Goal: Task Accomplishment & Management: Manage account settings

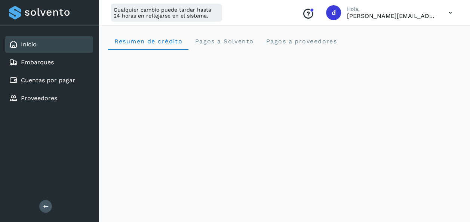
click at [27, 49] on div "Inicio" at bounding box center [48, 44] width 87 height 16
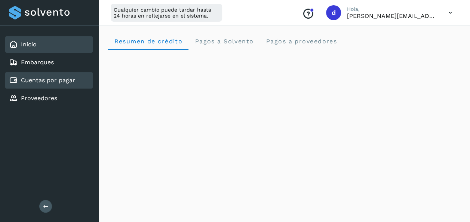
click at [35, 80] on link "Cuentas por pagar" at bounding box center [48, 80] width 54 height 7
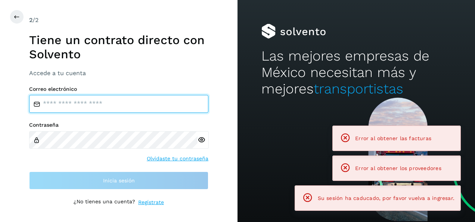
click at [111, 107] on input "email" at bounding box center [118, 104] width 179 height 18
type input "**********"
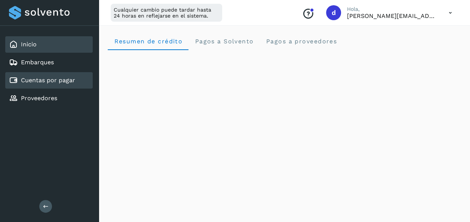
click at [47, 77] on link "Cuentas por pagar" at bounding box center [48, 80] width 54 height 7
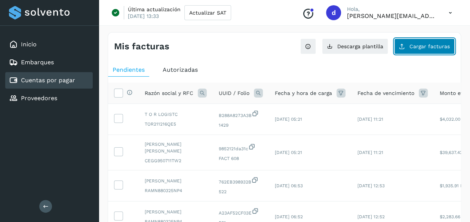
click at [409, 48] on button "Cargar facturas" at bounding box center [424, 46] width 61 height 16
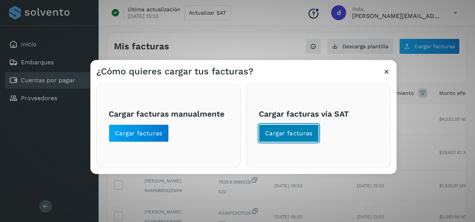
click at [291, 128] on button "Cargar facturas" at bounding box center [289, 133] width 60 height 18
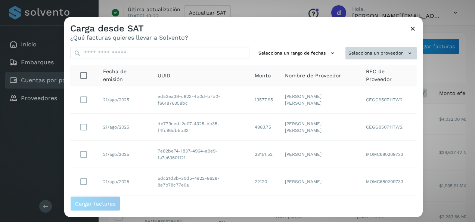
click at [377, 52] on button "Selecciona un proveedor" at bounding box center [381, 53] width 71 height 12
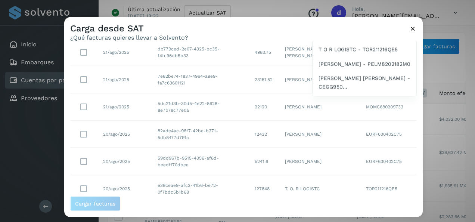
scroll to position [148, 0]
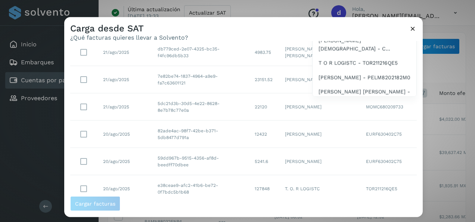
drag, startPoint x: 421, startPoint y: 112, endPoint x: 420, endPoint y: 87, distance: 25.0
click at [420, 87] on div at bounding box center [301, 128] width 475 height 222
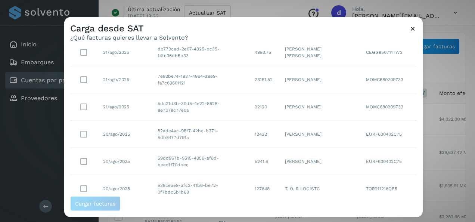
drag, startPoint x: 420, startPoint y: 87, endPoint x: 422, endPoint y: 55, distance: 32.2
drag, startPoint x: 422, startPoint y: 55, endPoint x: 394, endPoint y: 66, distance: 30.0
click at [394, 66] on td "MOMC680209733" at bounding box center [388, 79] width 57 height 27
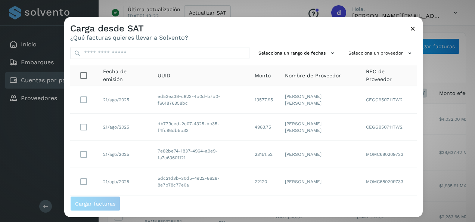
click at [366, 75] on span "RFC de Proveedor" at bounding box center [388, 76] width 45 height 16
click at [384, 52] on button "Selecciona un proveedor" at bounding box center [381, 53] width 71 height 12
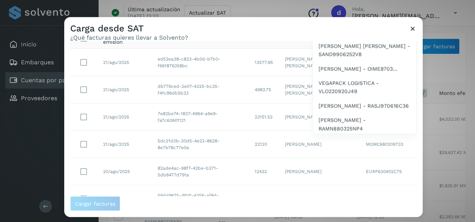
click at [285, 40] on div at bounding box center [301, 128] width 475 height 222
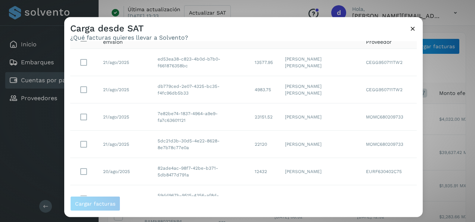
click at [411, 31] on icon at bounding box center [413, 29] width 8 height 8
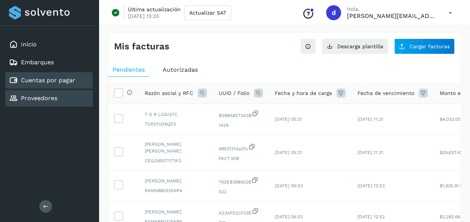
click at [32, 97] on link "Proveedores" at bounding box center [39, 97] width 36 height 7
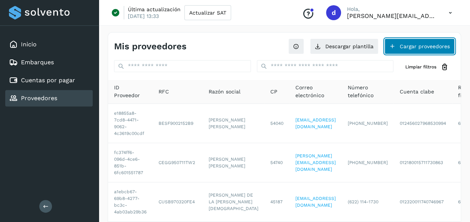
click at [404, 52] on button "Cargar proveedores" at bounding box center [419, 46] width 70 height 16
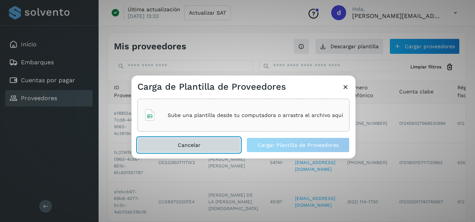
click at [191, 143] on span "Cancelar" at bounding box center [189, 144] width 23 height 5
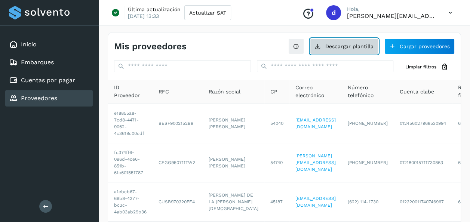
click at [351, 44] on button "Descargar plantilla" at bounding box center [344, 46] width 68 height 16
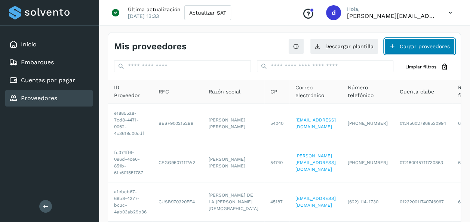
click at [418, 46] on button "Cargar proveedores" at bounding box center [419, 46] width 70 height 16
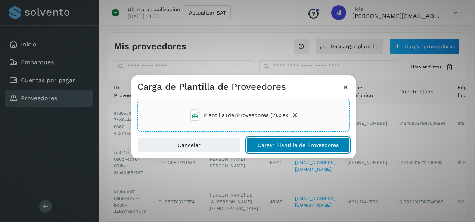
click at [316, 150] on button "Cargar Plantilla de Proveedores" at bounding box center [298, 144] width 103 height 15
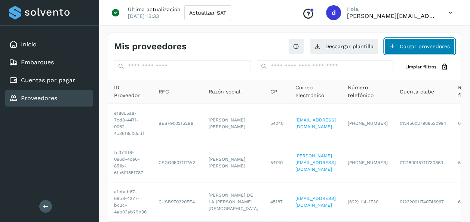
click at [411, 45] on button "Cargar proveedores" at bounding box center [419, 46] width 70 height 16
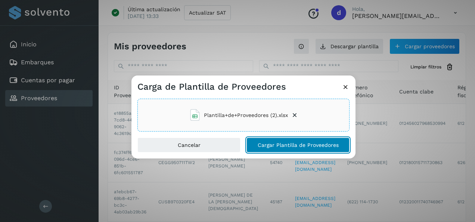
click at [289, 140] on button "Cargar Plantilla de Proveedores" at bounding box center [298, 144] width 103 height 15
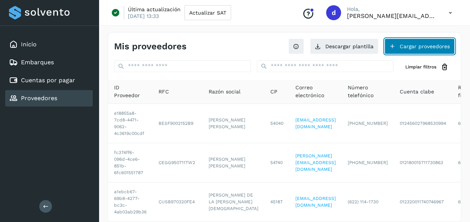
click at [430, 49] on button "Cargar proveedores" at bounding box center [419, 46] width 70 height 16
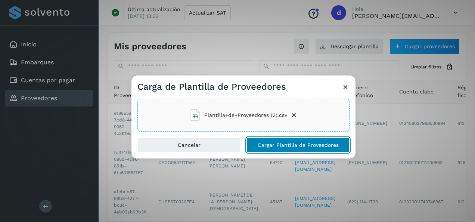
click at [266, 147] on span "Cargar Plantilla de Proveedores" at bounding box center [298, 144] width 81 height 5
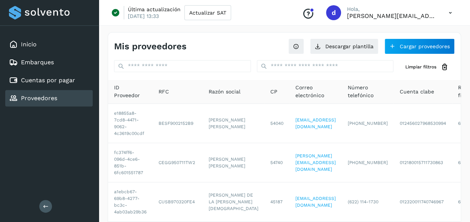
click at [67, 157] on div "Inicio Embarques Cuentas por pagar Proveedores Salir" at bounding box center [49, 111] width 99 height 222
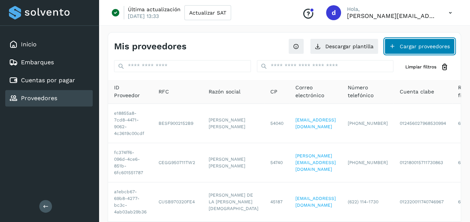
click at [416, 38] on button "Cargar proveedores" at bounding box center [419, 46] width 70 height 16
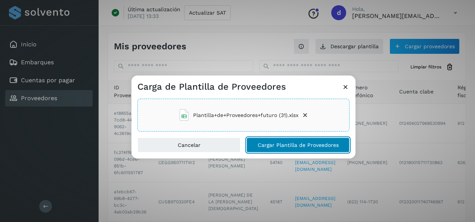
click at [284, 141] on button "Cargar Plantilla de Proveedores" at bounding box center [298, 144] width 103 height 15
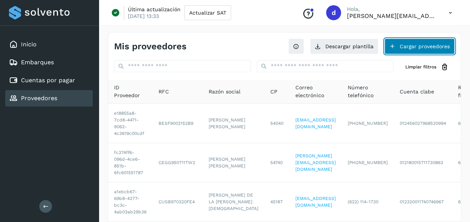
click at [409, 41] on button "Cargar proveedores" at bounding box center [419, 46] width 70 height 16
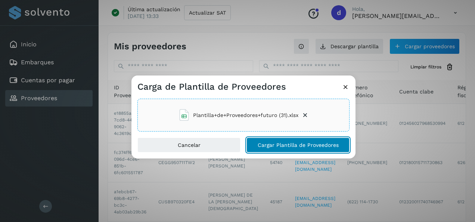
click at [292, 148] on span "Cargar Plantilla de Proveedores" at bounding box center [298, 144] width 81 height 5
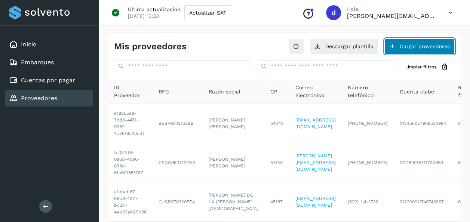
click at [434, 51] on button "Cargar proveedores" at bounding box center [419, 46] width 70 height 16
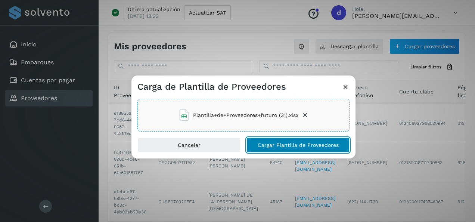
click at [295, 146] on span "Cargar Plantilla de Proveedores" at bounding box center [298, 144] width 81 height 5
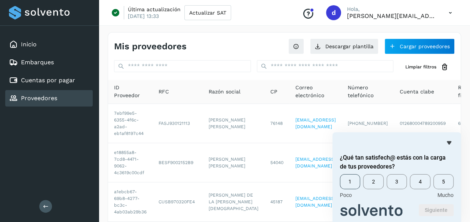
click at [354, 186] on span "1" at bounding box center [350, 181] width 20 height 15
click at [430, 211] on button "Siguiente" at bounding box center [435, 210] width 35 height 12
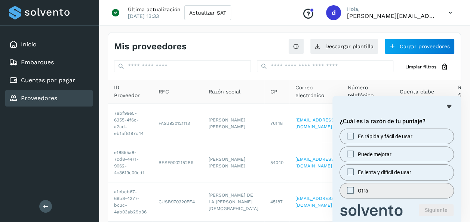
click at [356, 189] on label "Otra" at bounding box center [397, 190] width 114 height 15
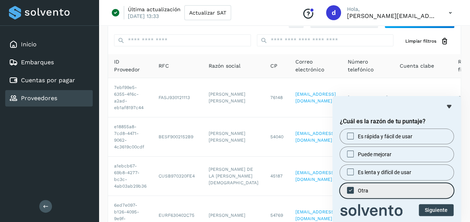
scroll to position [37, 0]
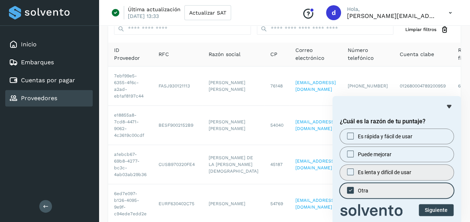
click at [374, 170] on span "Es lenta y difícil de usar" at bounding box center [383, 171] width 53 height 7
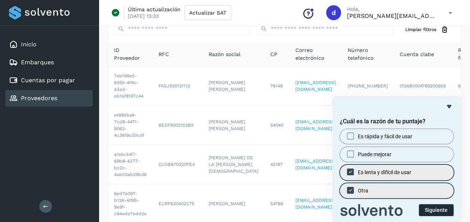
click at [433, 210] on button "Siguiente" at bounding box center [435, 210] width 35 height 12
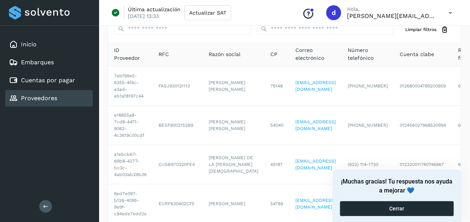
click at [386, 205] on button "Cerrar" at bounding box center [397, 208] width 114 height 15
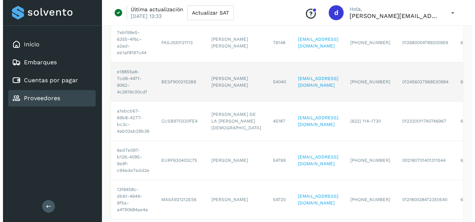
scroll to position [0, 0]
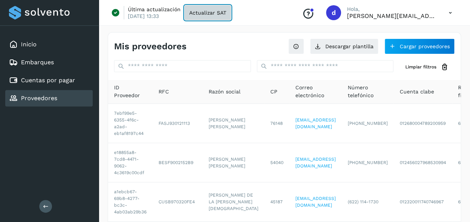
click at [222, 12] on span "Actualizar SAT" at bounding box center [207, 12] width 37 height 5
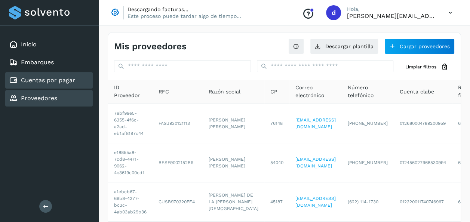
click at [44, 77] on link "Cuentas por pagar" at bounding box center [48, 80] width 54 height 7
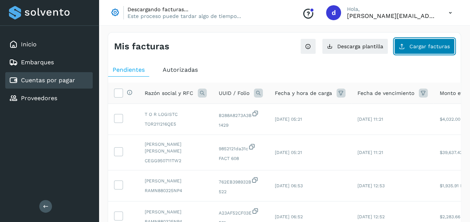
click at [419, 50] on button "Cargar facturas" at bounding box center [424, 46] width 61 height 16
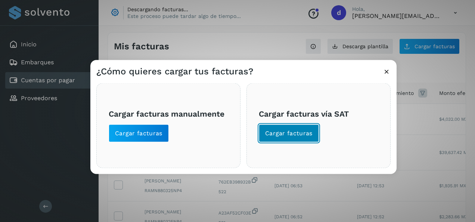
click at [315, 137] on button "Cargar facturas" at bounding box center [289, 133] width 60 height 18
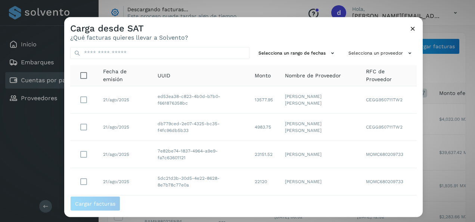
click at [379, 72] on span "RFC de Proveedor" at bounding box center [388, 76] width 45 height 16
click at [379, 53] on button "Selecciona un proveedor" at bounding box center [381, 53] width 71 height 12
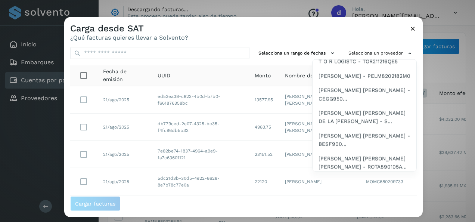
scroll to position [208, 0]
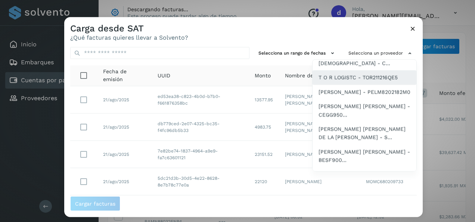
click at [332, 81] on span "T O R LOGISTC - TOR211216QE5" at bounding box center [358, 77] width 79 height 8
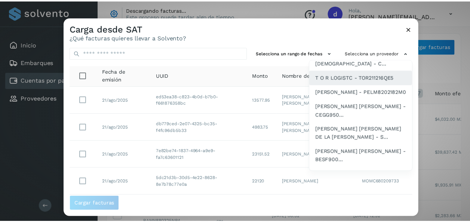
scroll to position [0, 0]
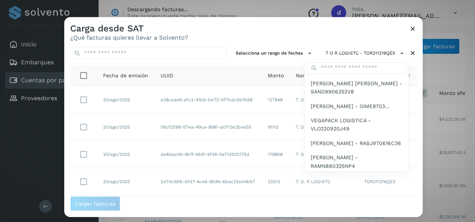
click at [87, 99] on div at bounding box center [301, 128] width 475 height 222
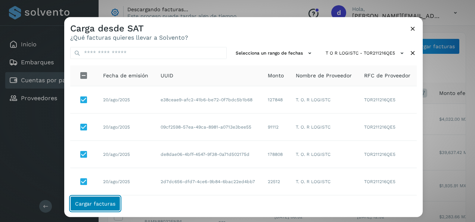
click at [106, 202] on span "Cargar facturas" at bounding box center [95, 203] width 40 height 5
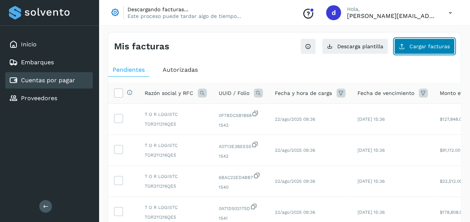
click at [423, 47] on span "Cargar facturas" at bounding box center [429, 46] width 40 height 5
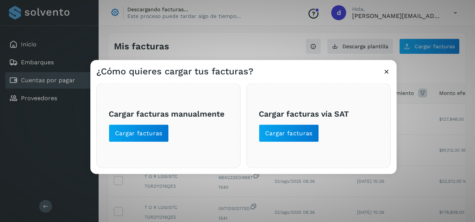
click at [285, 123] on span "Cargar facturas vía SAT Cargar facturas" at bounding box center [319, 125] width 120 height 33
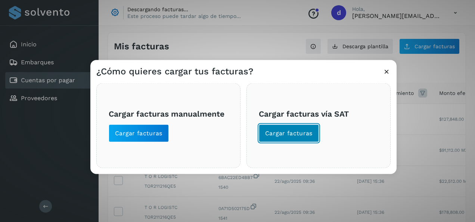
click at [286, 129] on span "Cargar facturas" at bounding box center [288, 133] width 47 height 8
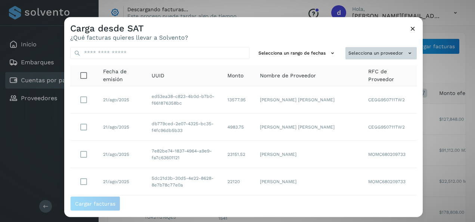
click at [385, 58] on button "Selecciona un proveedor" at bounding box center [381, 53] width 71 height 12
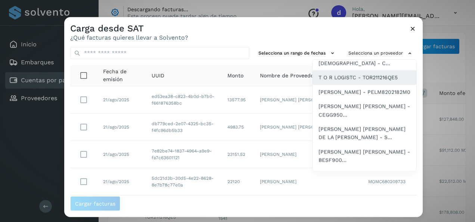
scroll to position [170, 0]
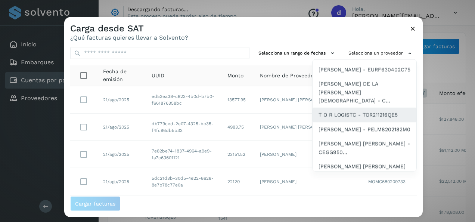
click at [356, 105] on span "[PERSON_NAME] DE LA [PERSON_NAME][DEMOGRAPHIC_DATA] - C..." at bounding box center [365, 92] width 92 height 25
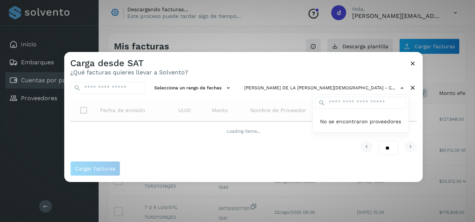
scroll to position [0, 0]
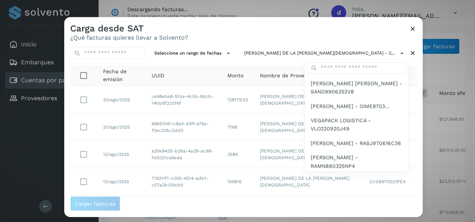
click at [84, 99] on div at bounding box center [301, 128] width 475 height 222
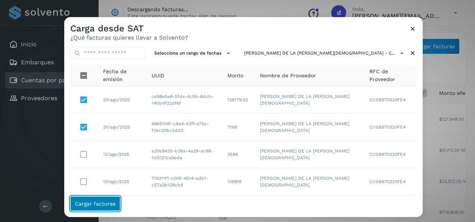
click at [105, 198] on button "Cargar facturas" at bounding box center [95, 203] width 50 height 15
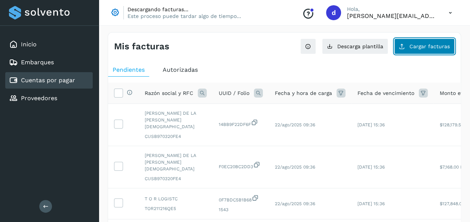
click at [419, 44] on span "Cargar facturas" at bounding box center [429, 46] width 40 height 5
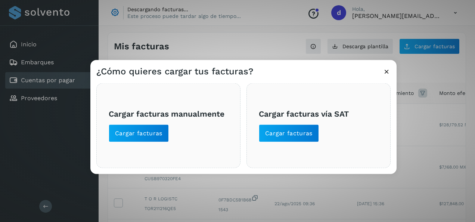
click at [285, 143] on div "Cargar facturas vía SAT Cargar facturas" at bounding box center [319, 125] width 144 height 85
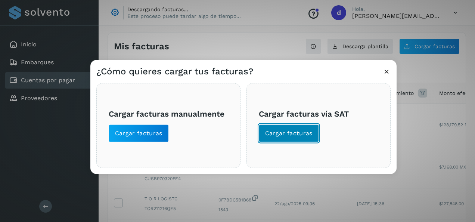
click at [288, 136] on span "Cargar facturas" at bounding box center [288, 133] width 47 height 8
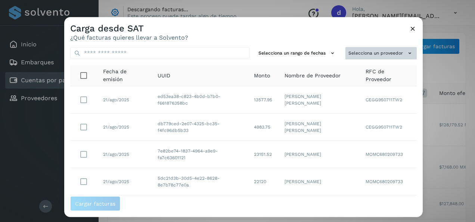
click at [363, 53] on button "Selecciona un proveedor" at bounding box center [381, 53] width 71 height 12
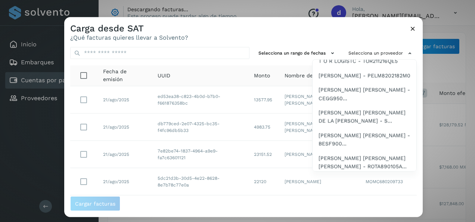
scroll to position [282, 0]
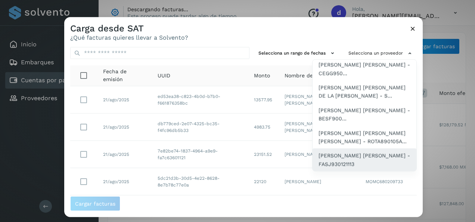
click at [358, 151] on span "[PERSON_NAME] [PERSON_NAME] - FASJ930121113" at bounding box center [365, 159] width 92 height 17
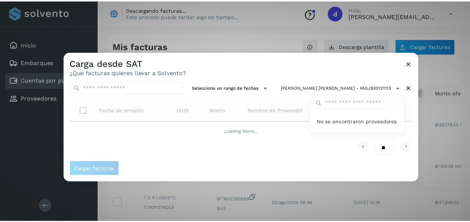
scroll to position [0, 0]
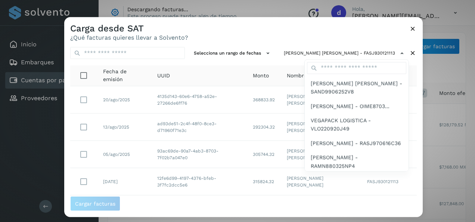
click at [84, 100] on div at bounding box center [301, 128] width 475 height 222
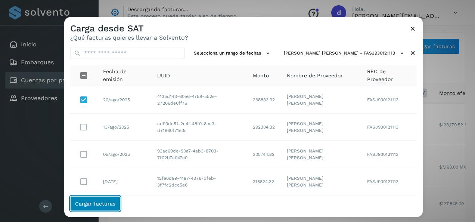
click at [104, 203] on span "Cargar facturas" at bounding box center [95, 203] width 40 height 5
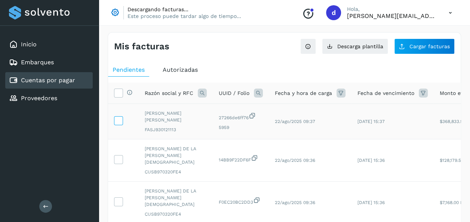
click at [119, 118] on icon at bounding box center [118, 120] width 8 height 8
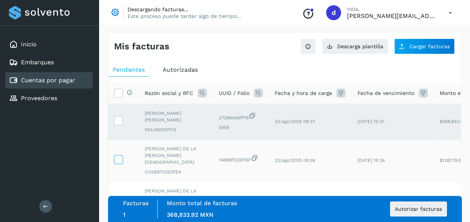
click at [116, 155] on icon at bounding box center [118, 159] width 8 height 8
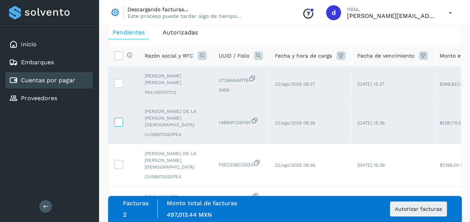
click at [117, 160] on icon at bounding box center [118, 164] width 8 height 8
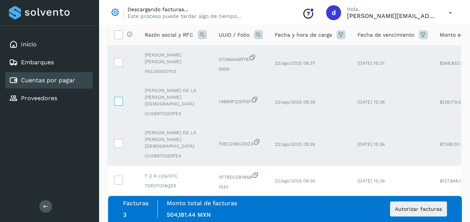
scroll to position [75, 0]
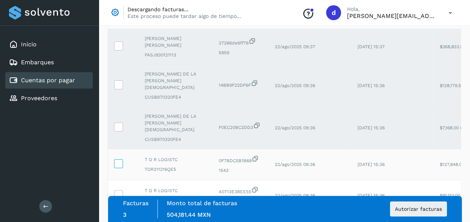
click at [117, 159] on icon at bounding box center [118, 163] width 8 height 8
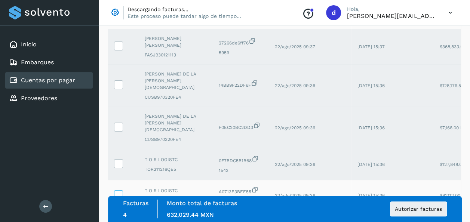
click at [118, 190] on icon at bounding box center [118, 194] width 8 height 8
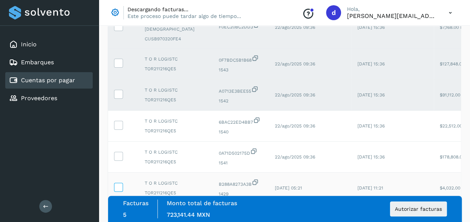
scroll to position [187, 0]
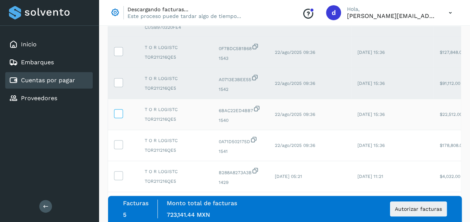
click at [121, 109] on icon at bounding box center [118, 113] width 8 height 8
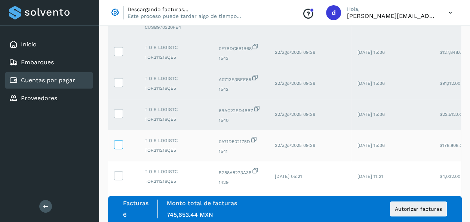
click at [119, 140] on icon at bounding box center [118, 144] width 8 height 8
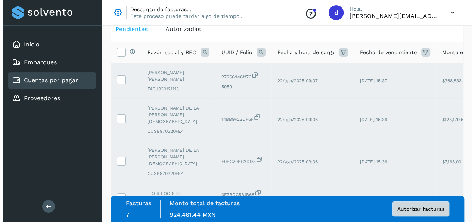
scroll to position [75, 0]
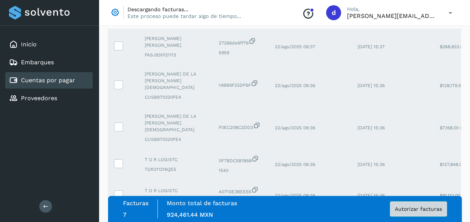
click at [418, 211] on span "Autorizar facturas" at bounding box center [417, 208] width 47 height 5
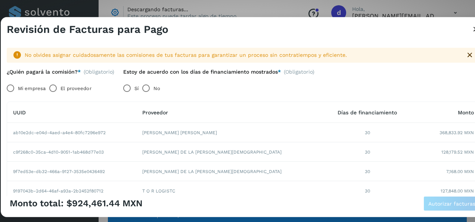
click at [30, 86] on label "Mi empresa" at bounding box center [32, 88] width 28 height 15
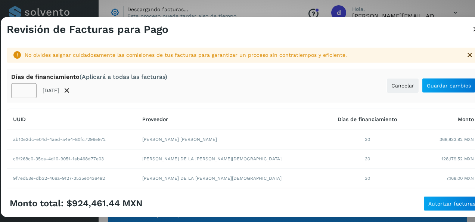
click at [15, 89] on input "**" at bounding box center [23, 90] width 25 height 15
click at [28, 93] on input "**" at bounding box center [23, 90] width 25 height 15
type input "**"
click at [28, 94] on input "**" at bounding box center [23, 90] width 25 height 15
click at [123, 84] on div "** [DATE]" at bounding box center [89, 90] width 156 height 15
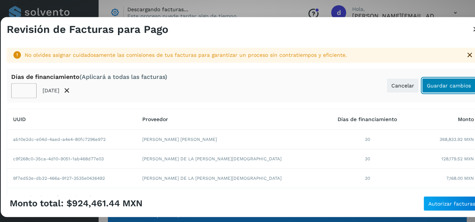
click at [434, 90] on button "Guardar cambios" at bounding box center [449, 85] width 54 height 15
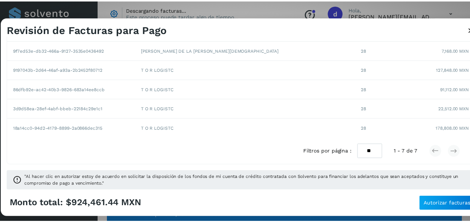
scroll to position [123, 0]
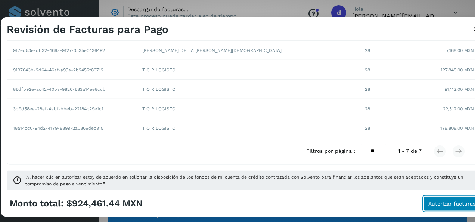
click at [447, 201] on span "Autorizar facturas" at bounding box center [451, 203] width 47 height 5
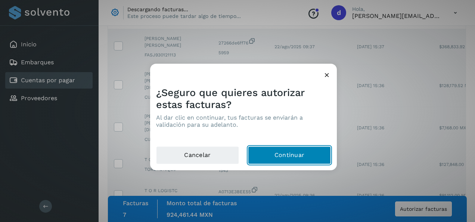
click at [278, 155] on button "Continuar" at bounding box center [289, 155] width 83 height 18
